Goal: Transaction & Acquisition: Purchase product/service

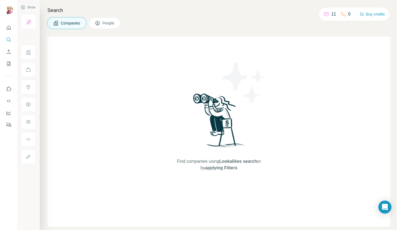
click at [240, 159] on span "Lookalikes search" at bounding box center [238, 161] width 38 height 5
click at [104, 26] on span "People" at bounding box center [109, 22] width 13 height 5
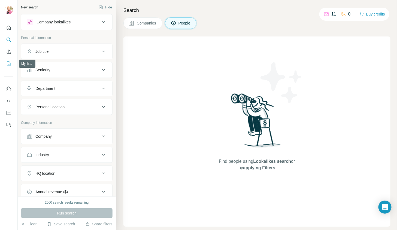
click at [10, 62] on icon "My lists" at bounding box center [8, 63] width 5 height 5
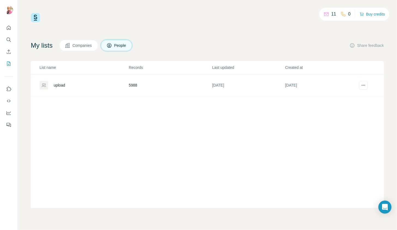
click at [135, 87] on td "5988" at bounding box center [170, 85] width 83 height 22
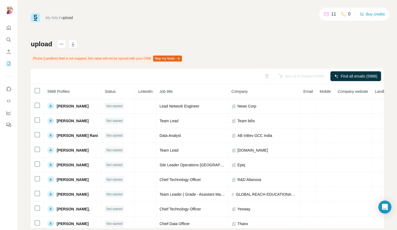
click at [311, 48] on div "upload Phone (Landline) field is not mapped, this value will not be synced with…" at bounding box center [207, 134] width 353 height 188
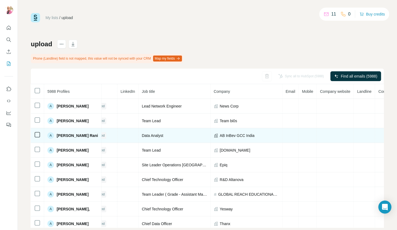
scroll to position [0, 23]
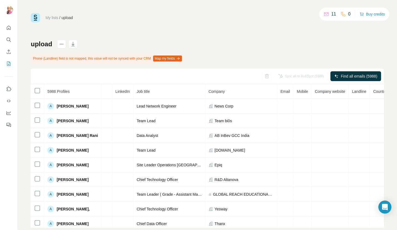
click at [287, 77] on div "Sync all to HubSpot (5988)" at bounding box center [301, 76] width 53 height 10
click at [283, 77] on div "Sync all to HubSpot (5988)" at bounding box center [301, 76] width 53 height 10
click at [375, 16] on button "Buy credits" at bounding box center [372, 14] width 25 height 8
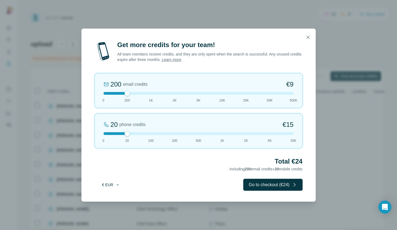
click at [117, 185] on icon "button" at bounding box center [118, 185] width 4 height 4
click at [111, 196] on div "$ USD" at bounding box center [122, 196] width 46 height 5
click at [309, 39] on icon "button" at bounding box center [308, 37] width 5 height 5
